Goal: Task Accomplishment & Management: Use online tool/utility

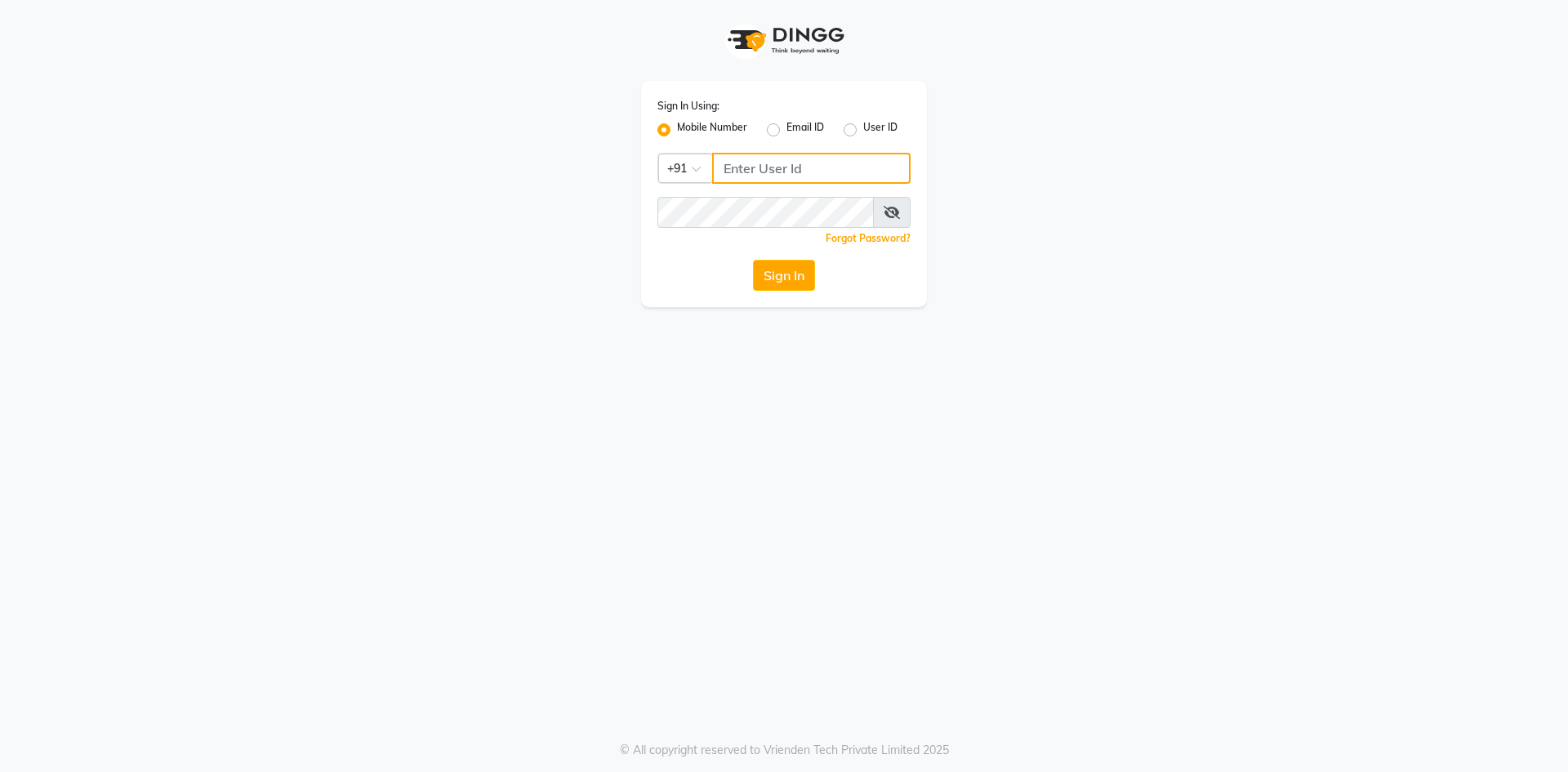
type input "8957360512"
click at [780, 271] on button "Sign In" at bounding box center [784, 274] width 62 height 31
click at [780, 271] on div "Sign In" at bounding box center [784, 274] width 253 height 31
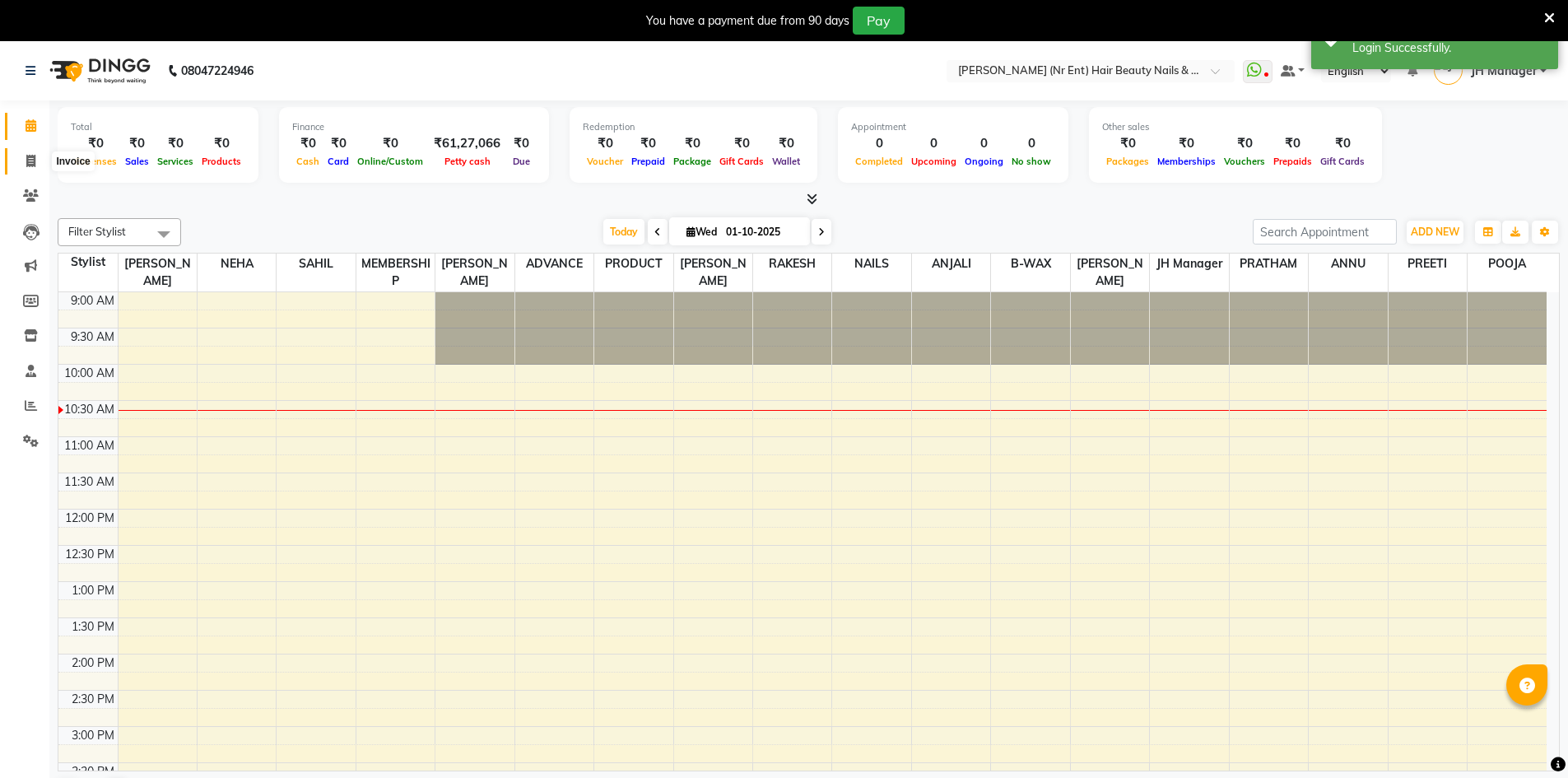
click at [24, 161] on span at bounding box center [31, 162] width 29 height 19
select select "service"
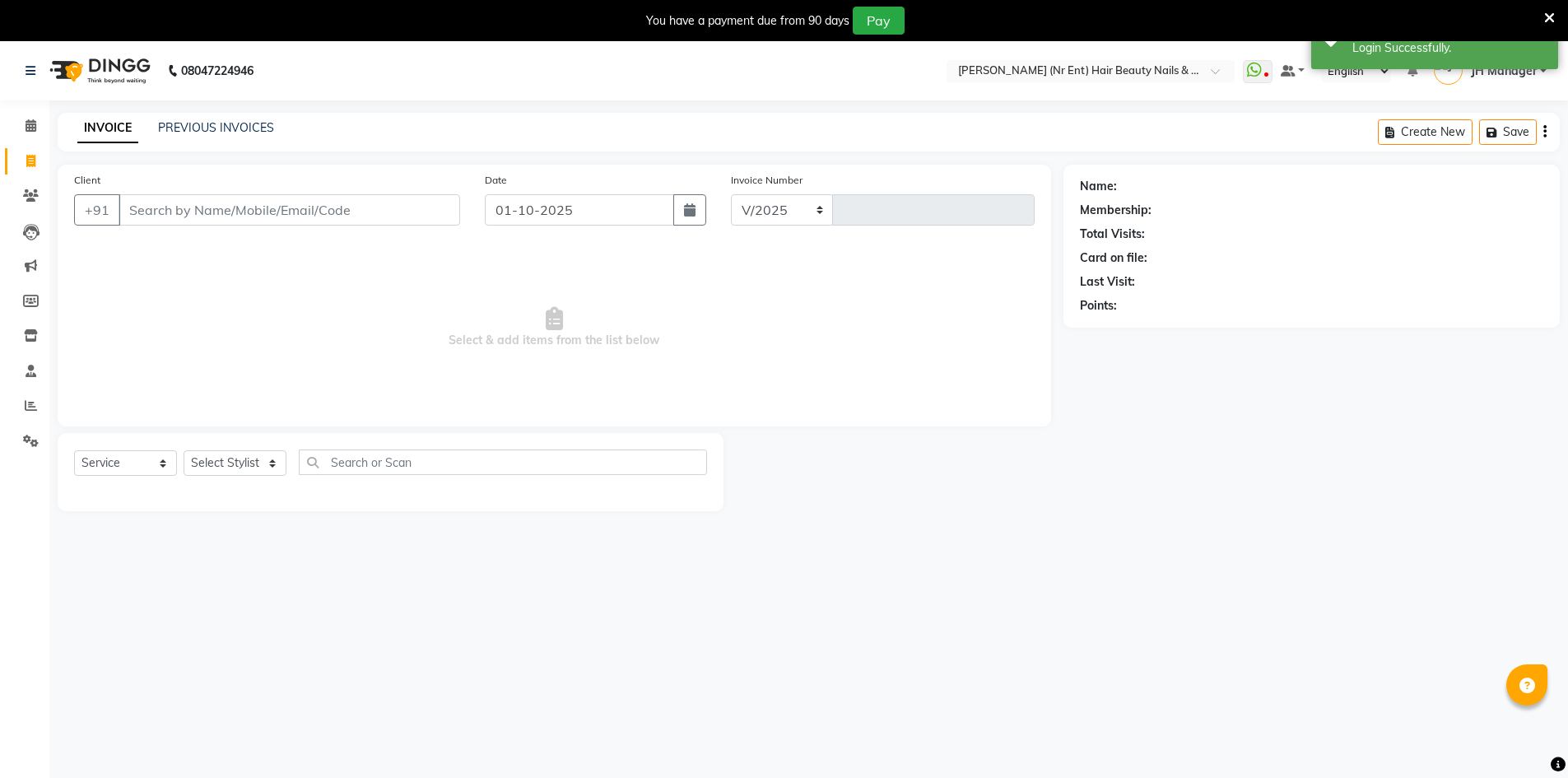
select select "640"
type input "4738"
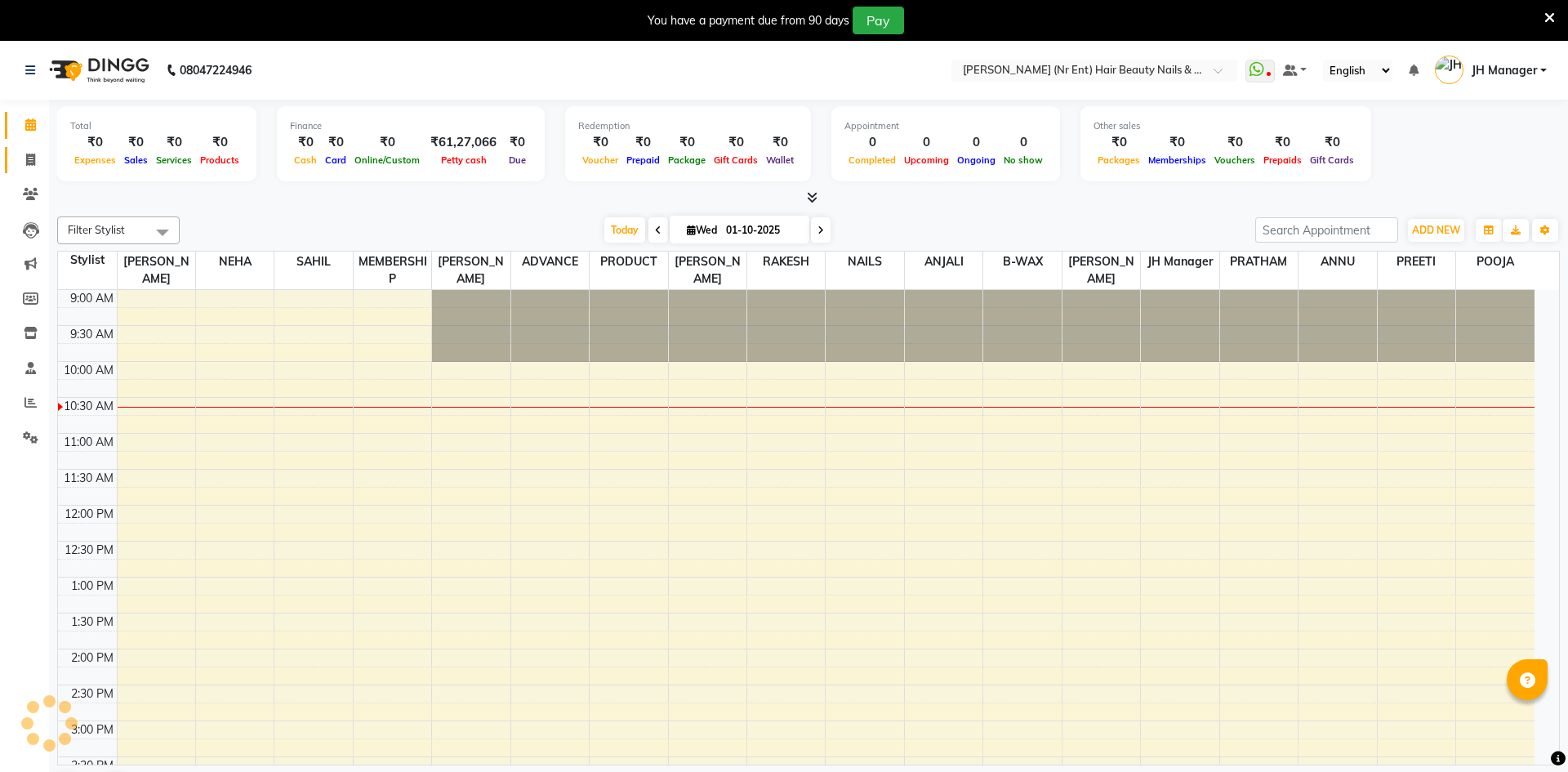
click at [29, 162] on icon at bounding box center [31, 159] width 9 height 12
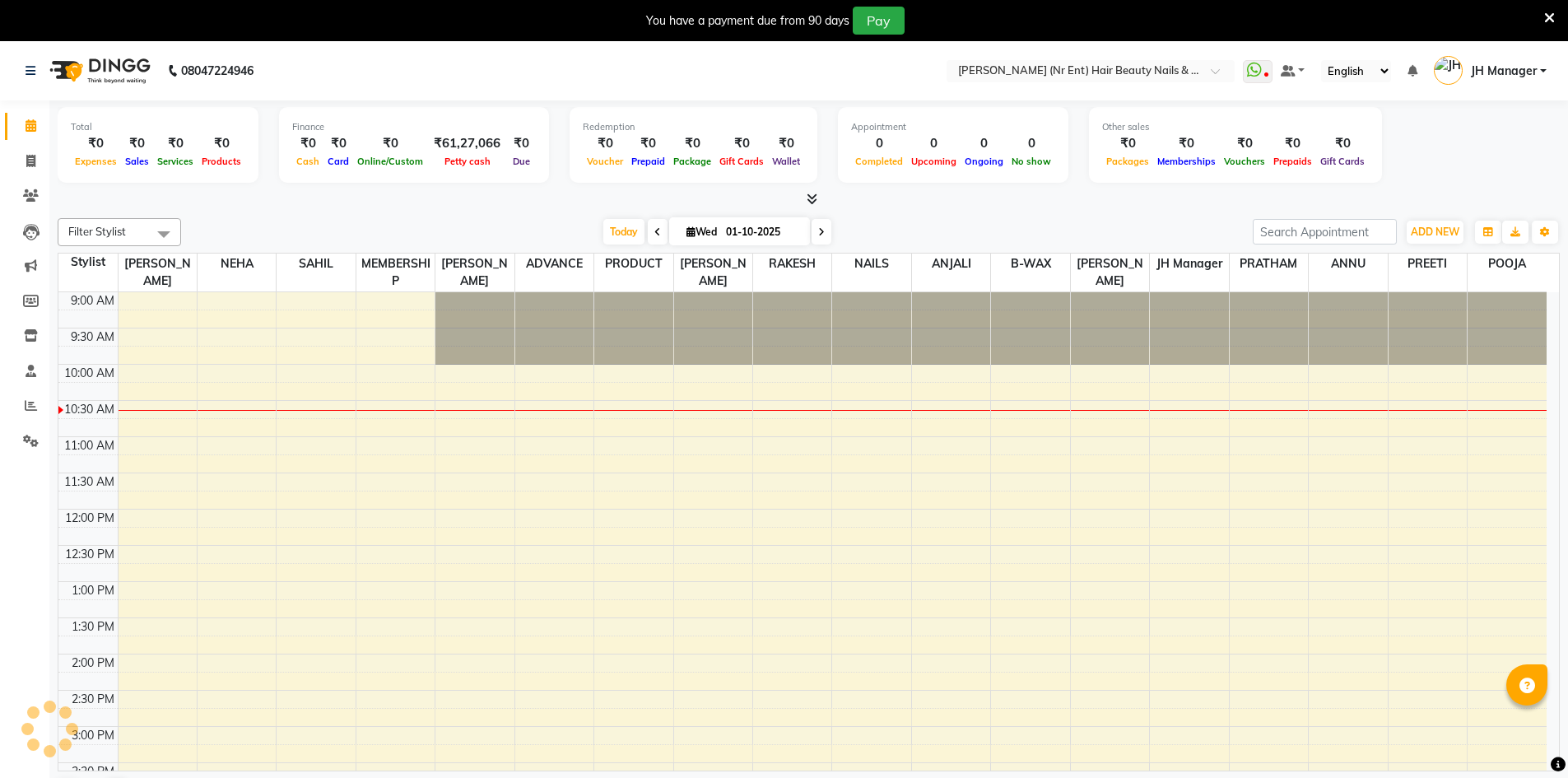
select select "service"
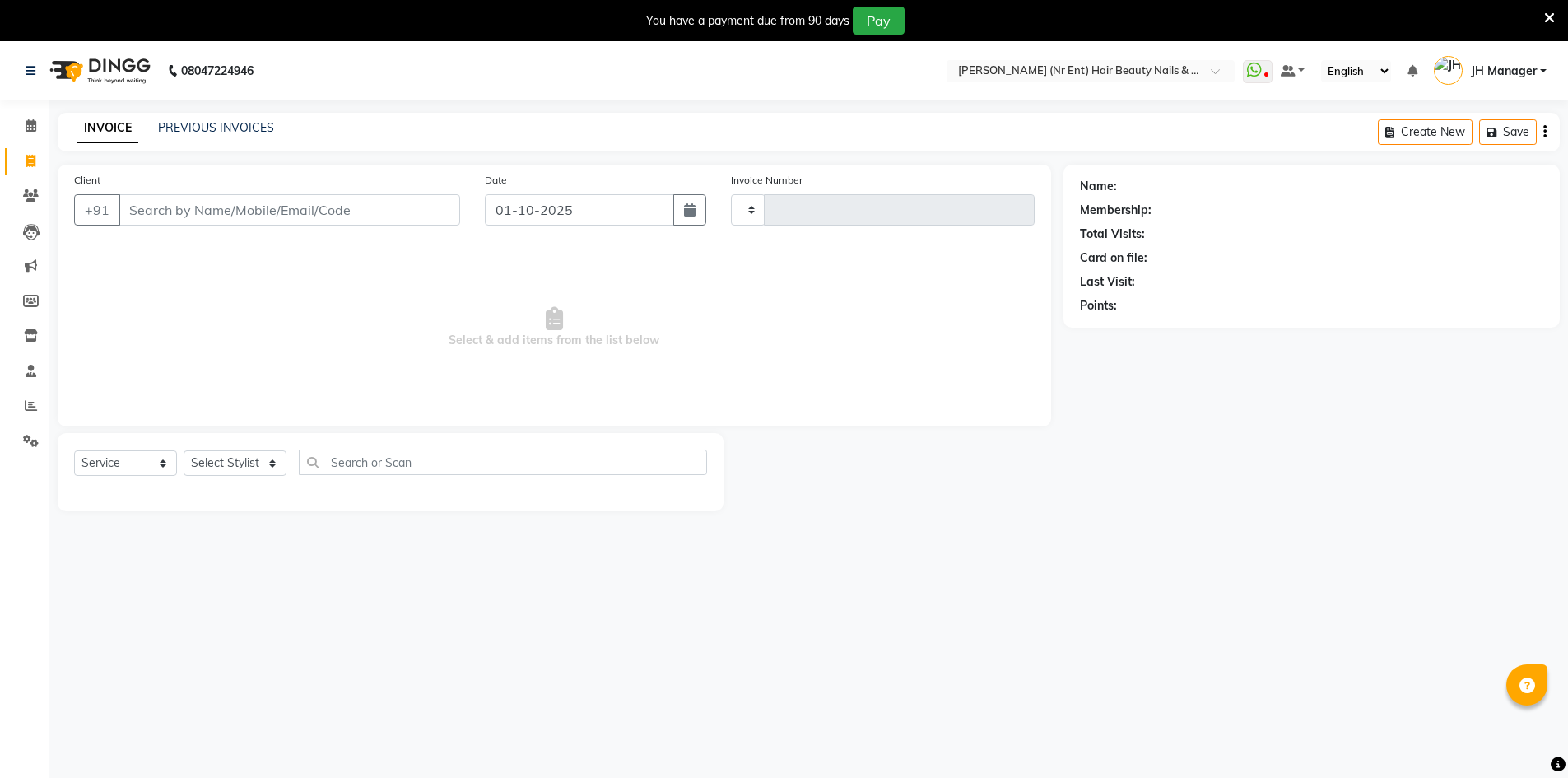
type input "4738"
select select "640"
